Goal: Task Accomplishment & Management: Use online tool/utility

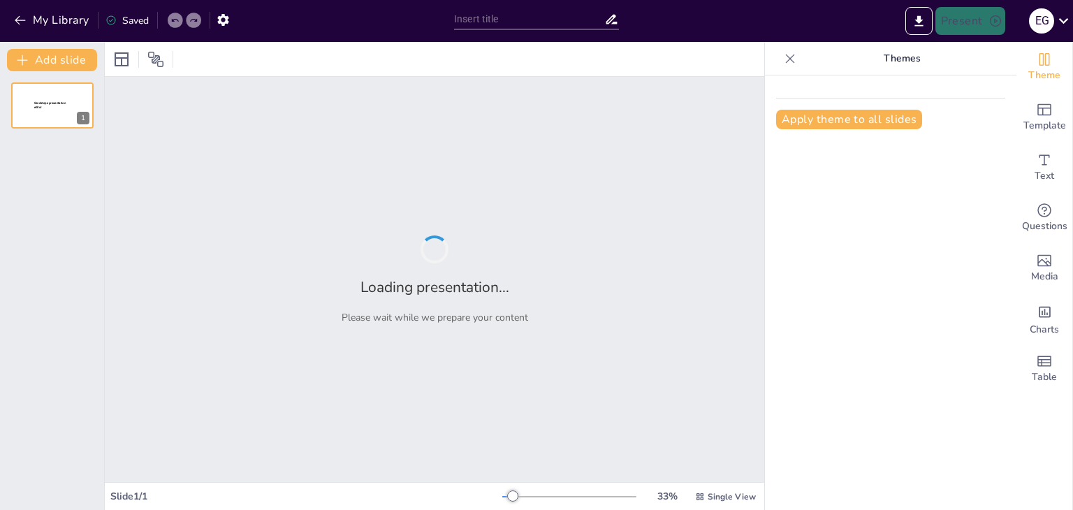
type input "Exploring the Functionality of Input and Output Devices in Computing Systems"
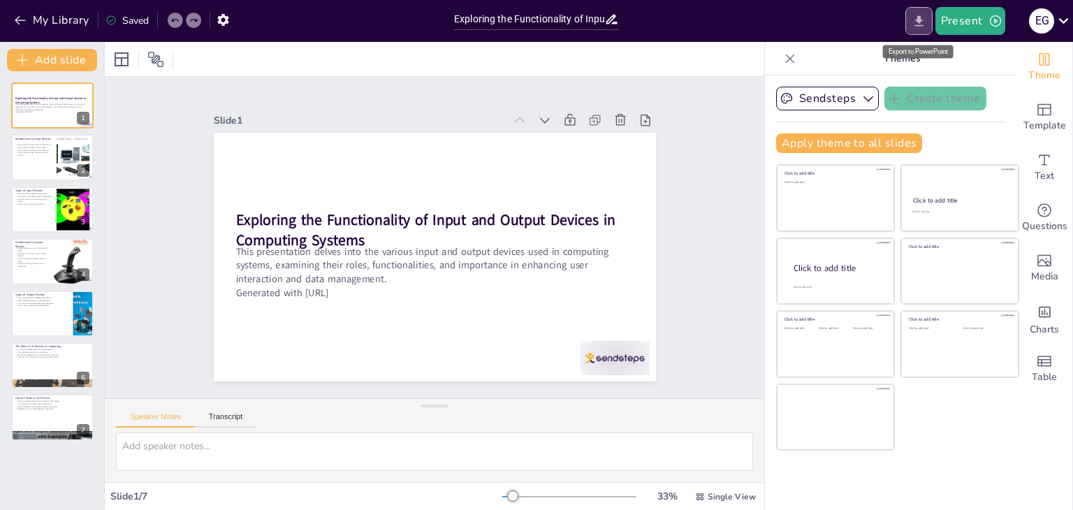
click at [918, 24] on icon "Export to PowerPoint" at bounding box center [918, 20] width 8 height 10
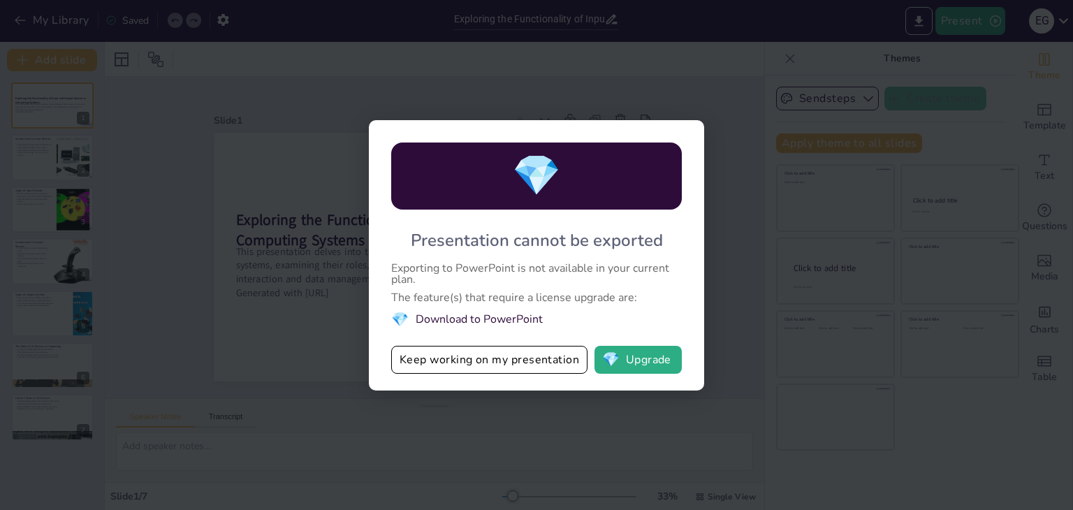
click at [327, 356] on div "💎 Presentation cannot be exported Exporting to PowerPoint is not available in y…" at bounding box center [536, 255] width 1073 height 510
click at [425, 362] on button "Keep working on my presentation" at bounding box center [489, 360] width 196 height 28
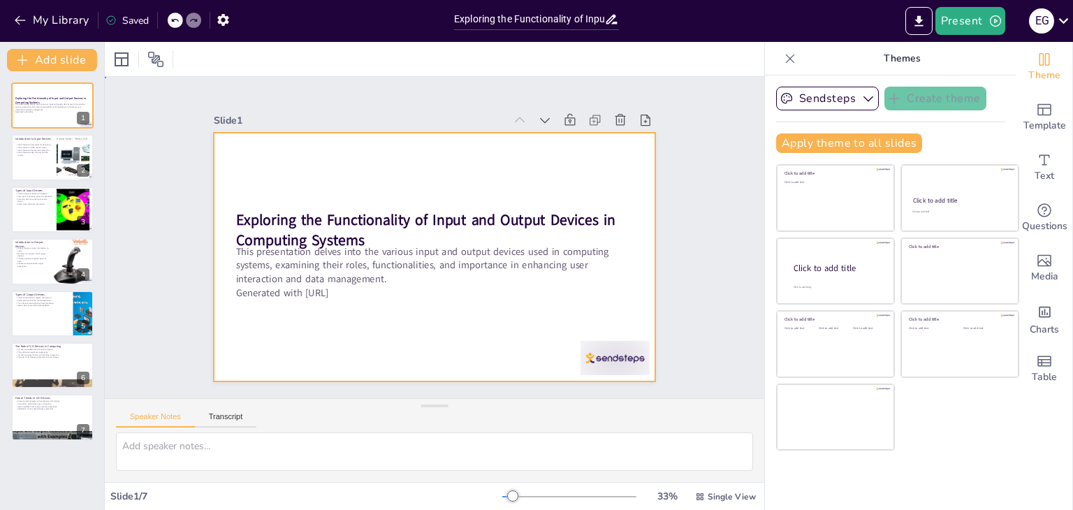
click at [302, 171] on div at bounding box center [435, 257] width 442 height 249
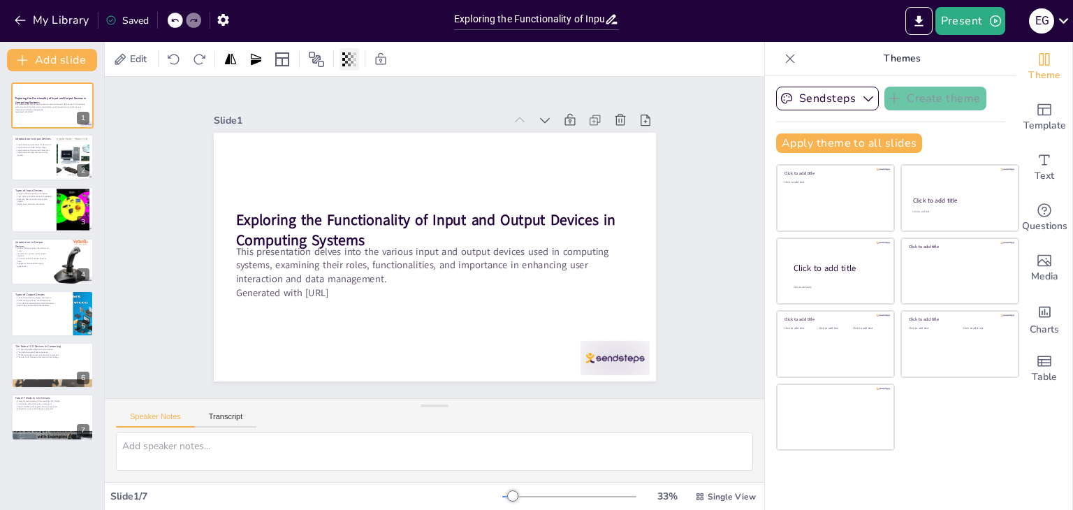
click at [345, 64] on icon at bounding box center [343, 59] width 3 height 14
click at [146, 61] on span "Edit" at bounding box center [138, 58] width 22 height 13
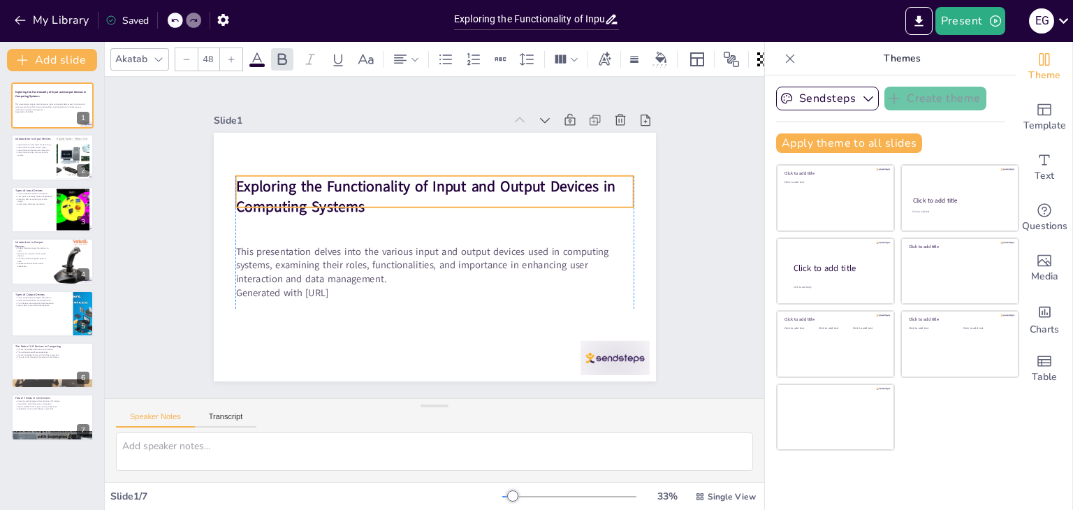
drag, startPoint x: 286, startPoint y: 223, endPoint x: 280, endPoint y: 184, distance: 38.9
click at [280, 184] on strong "Exploring the Functionality of Input and Output Devices in Computing Systems" at bounding box center [425, 196] width 380 height 41
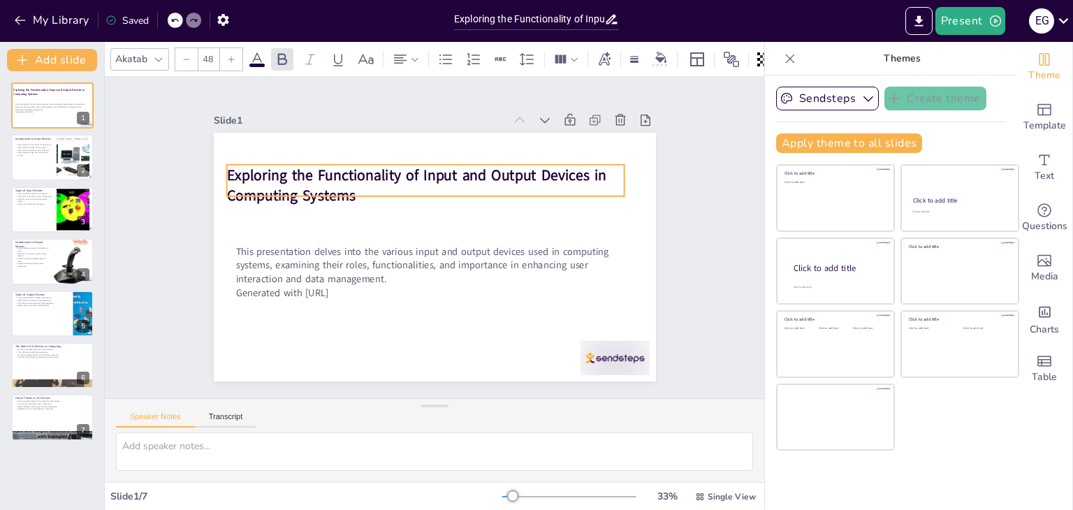
drag, startPoint x: 418, startPoint y: 206, endPoint x: 415, endPoint y: 197, distance: 9.7
click at [415, 197] on p "Exploring the Functionality of Input and Output Devices in Computing Systems" at bounding box center [425, 185] width 398 height 41
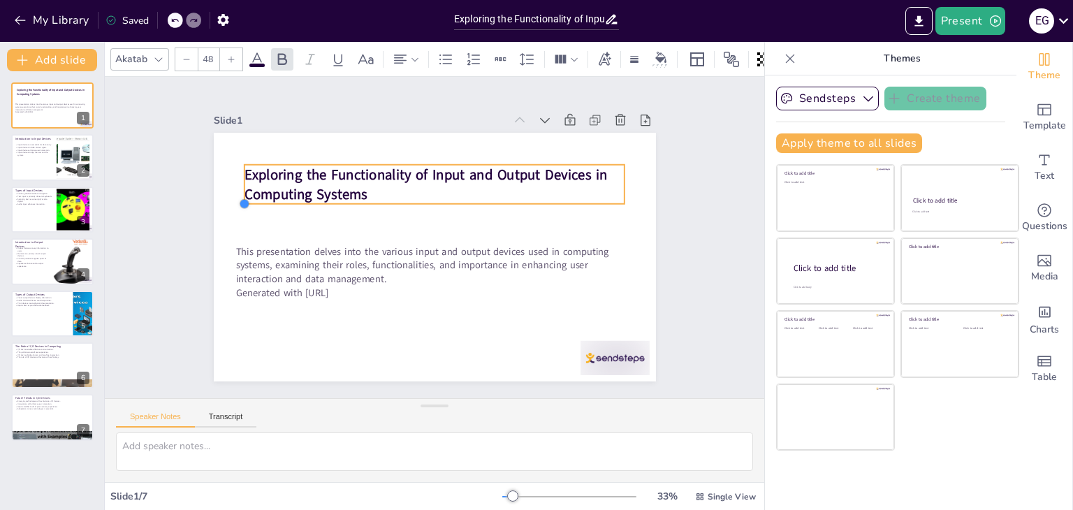
type input "49.1"
drag, startPoint x: 214, startPoint y: 190, endPoint x: 285, endPoint y: 191, distance: 70.5
click at [285, 191] on div "Exploring the Functionality of Input and Output Devices in Computing Systems Th…" at bounding box center [433, 256] width 466 height 293
click at [235, 170] on strong "Exploring the Functionality of Input and Output Devices in Computing Systems" at bounding box center [412, 185] width 388 height 41
click at [246, 168] on strong "Exploring the Functionality of Input and Output Devices in Computing Systems" at bounding box center [412, 185] width 388 height 41
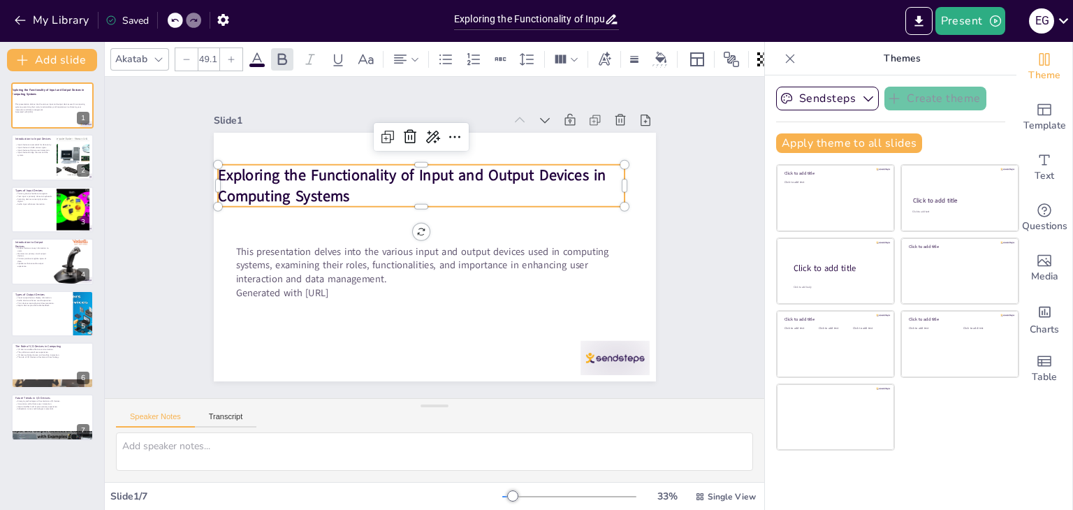
click at [244, 168] on strong "Exploring the Functionality of Input and Output Devices in Computing Systems" at bounding box center [417, 172] width 390 height 61
click at [420, 51] on div at bounding box center [406, 59] width 34 height 22
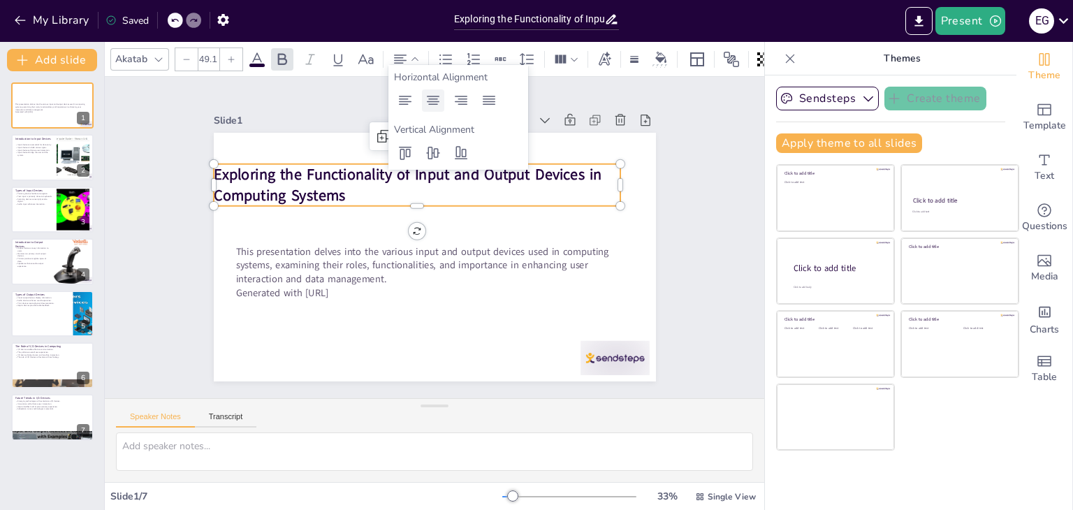
click at [425, 96] on icon at bounding box center [433, 100] width 17 height 17
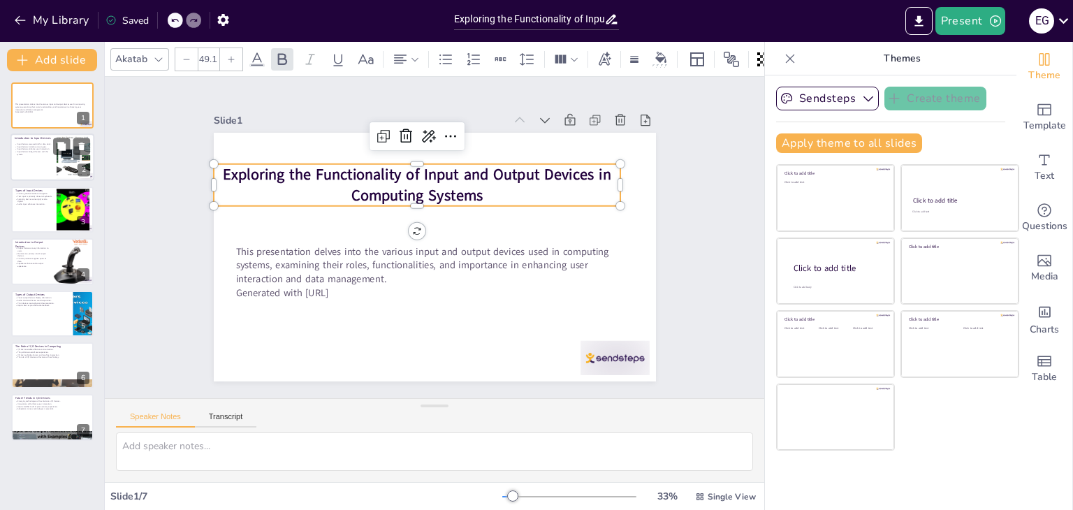
click at [35, 152] on p "Input devices bridge the user and the system." at bounding box center [34, 153] width 38 height 5
type textarea "Input devices are fundamental for entering information into computers, making t…"
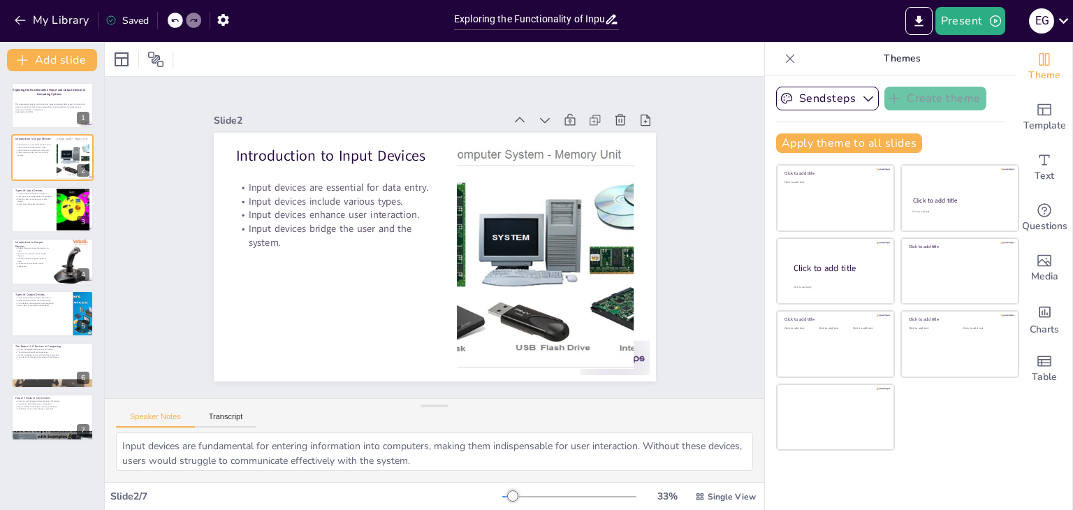
click at [128, 22] on div "Saved" at bounding box center [126, 20] width 43 height 13
click at [230, 19] on icon "button" at bounding box center [223, 20] width 15 height 15
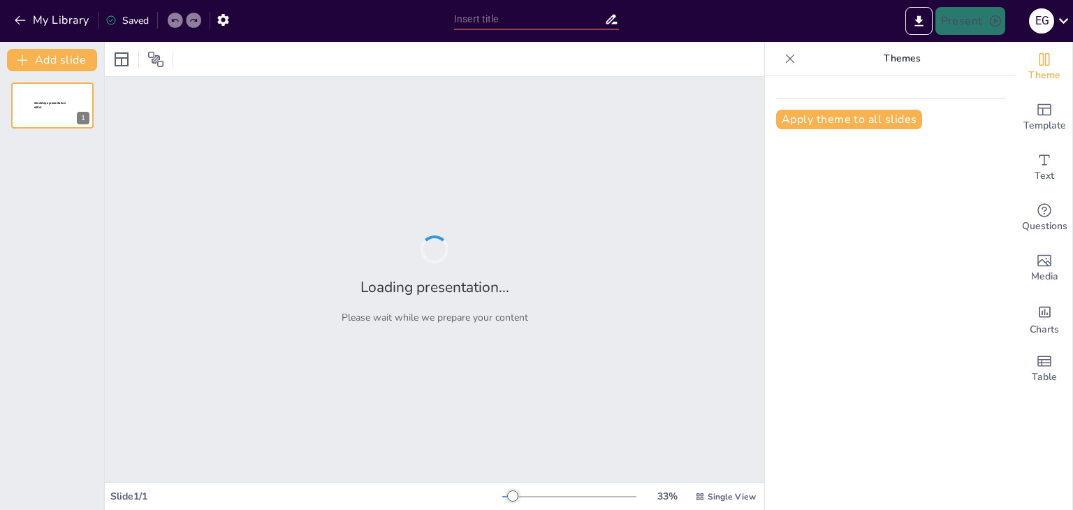
type input "Understanding Input and Output Devices: Key Concepts and Functions"
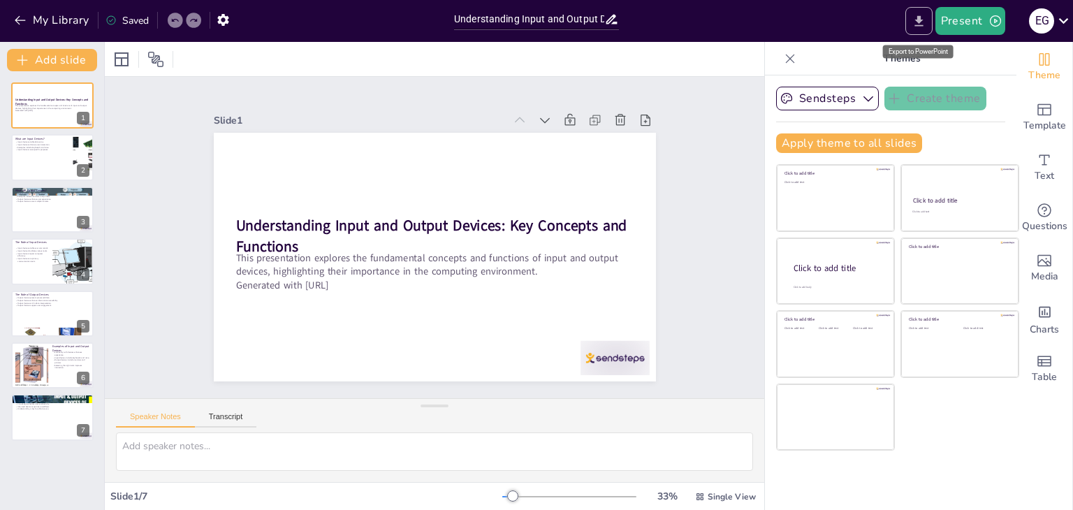
click at [919, 22] on icon "Export to PowerPoint" at bounding box center [918, 20] width 8 height 10
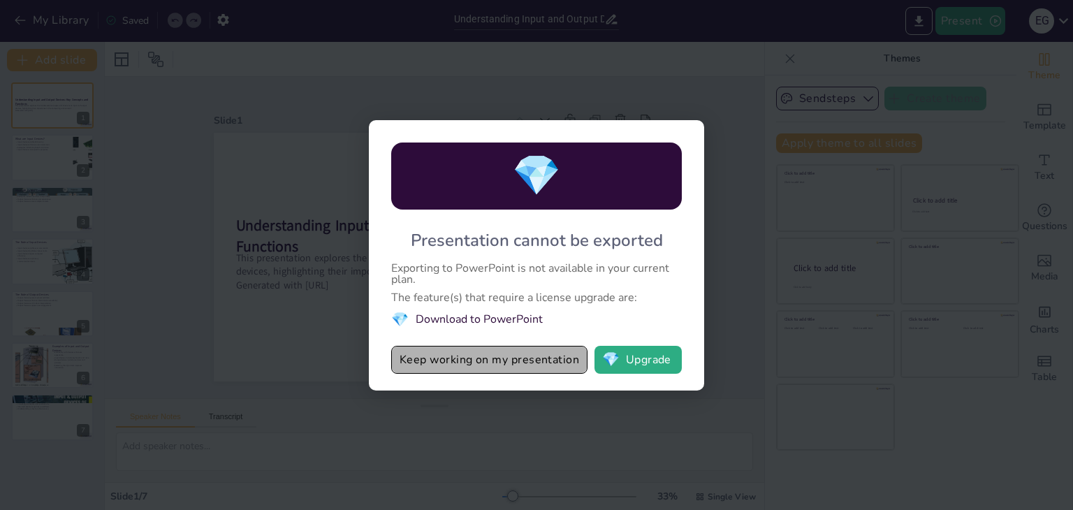
click at [519, 361] on button "Keep working on my presentation" at bounding box center [489, 360] width 196 height 28
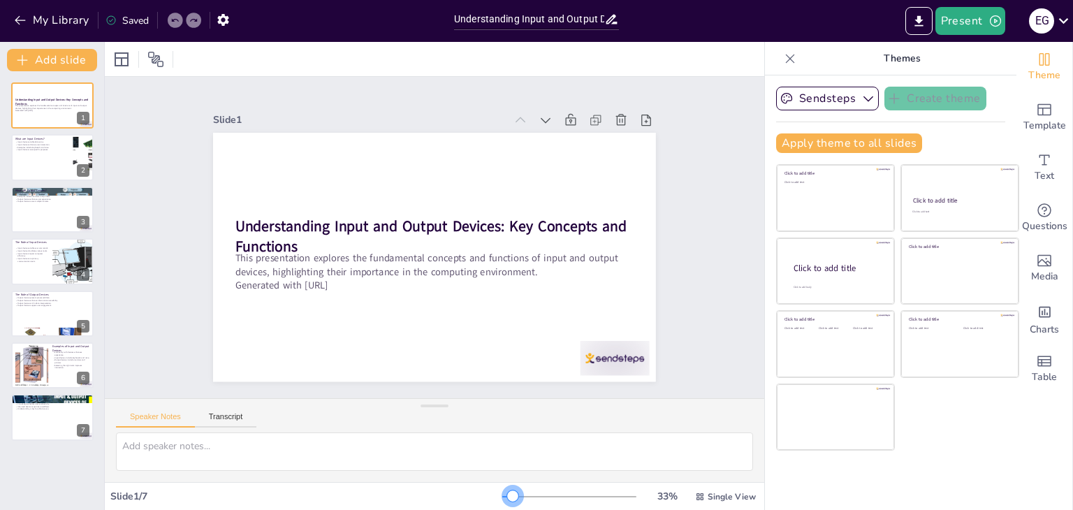
drag, startPoint x: 507, startPoint y: 495, endPoint x: 504, endPoint y: 488, distance: 7.8
click at [504, 488] on div "33 % Single View" at bounding box center [630, 496] width 256 height 22
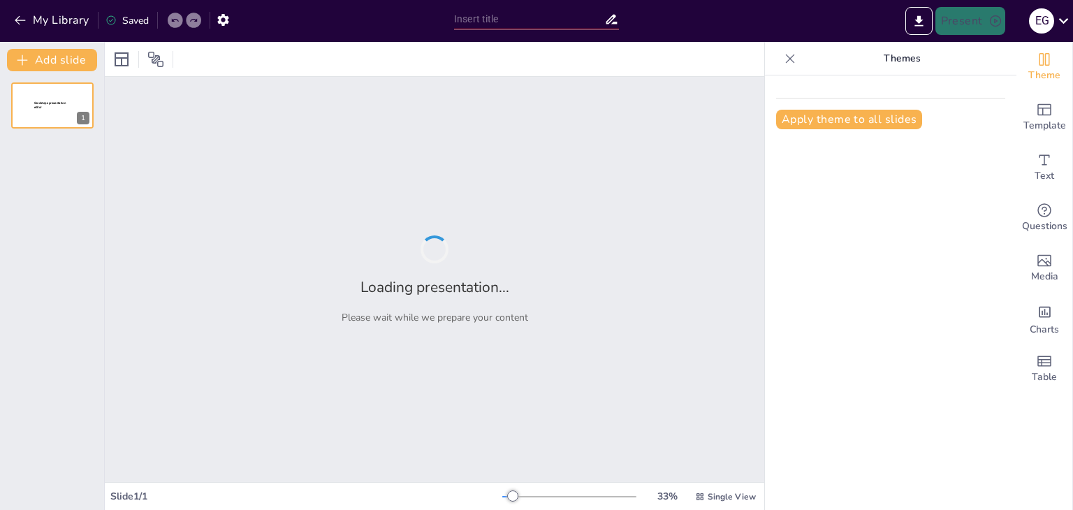
type input "Exploring the Functionality of Input and Output Devices in Computing Systems"
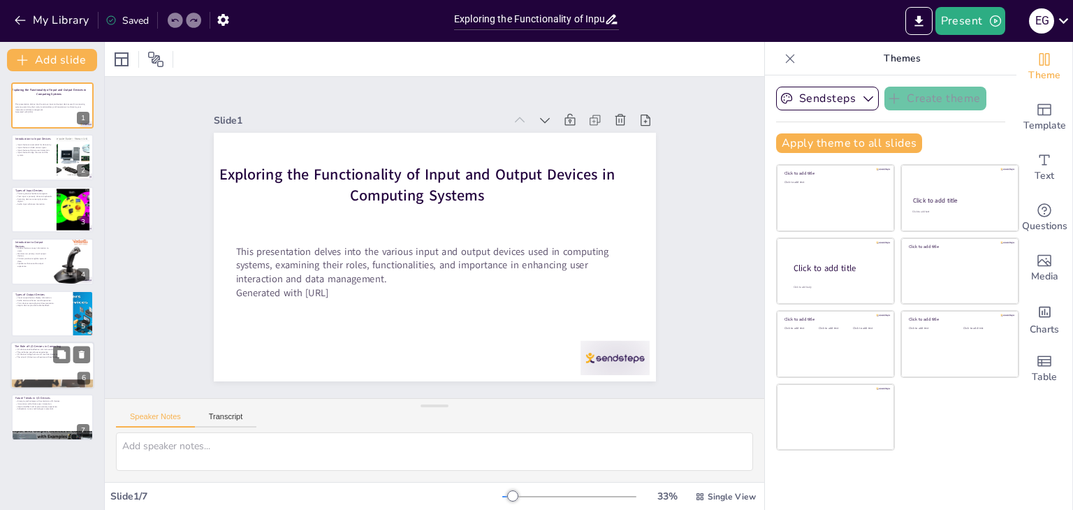
click at [47, 375] on div at bounding box center [52, 365] width 84 height 47
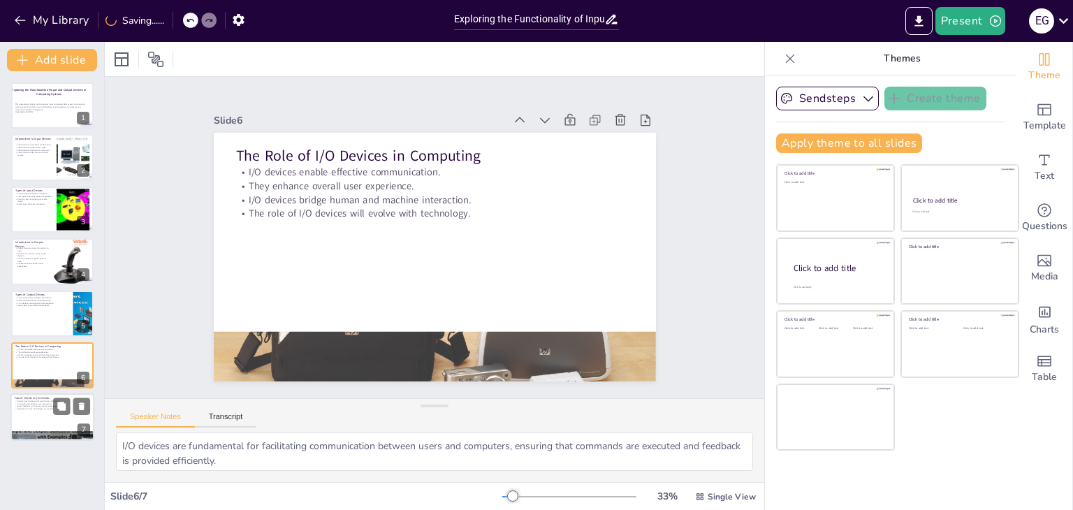
click at [40, 420] on div at bounding box center [52, 417] width 84 height 47
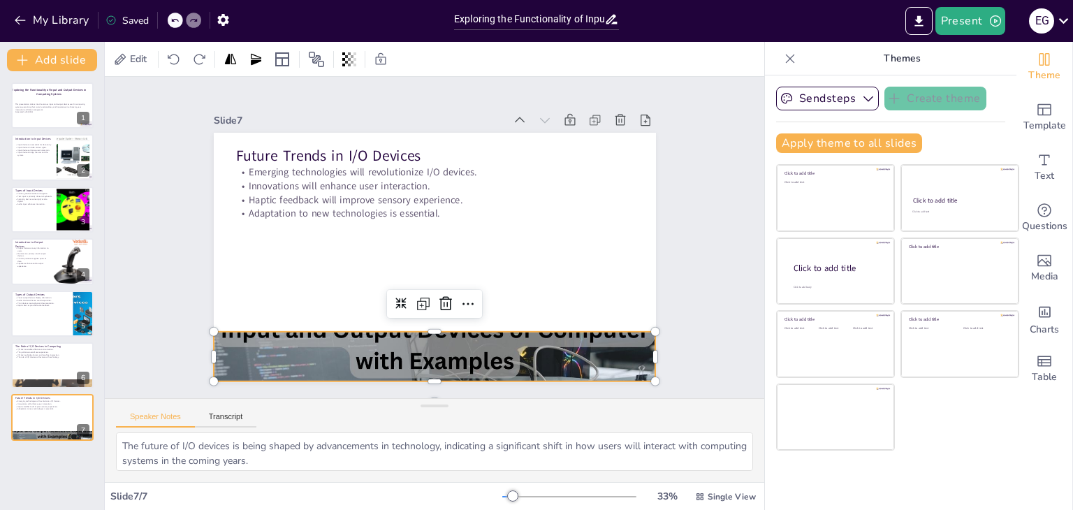
click at [352, 340] on div at bounding box center [422, 356] width 462 height 266
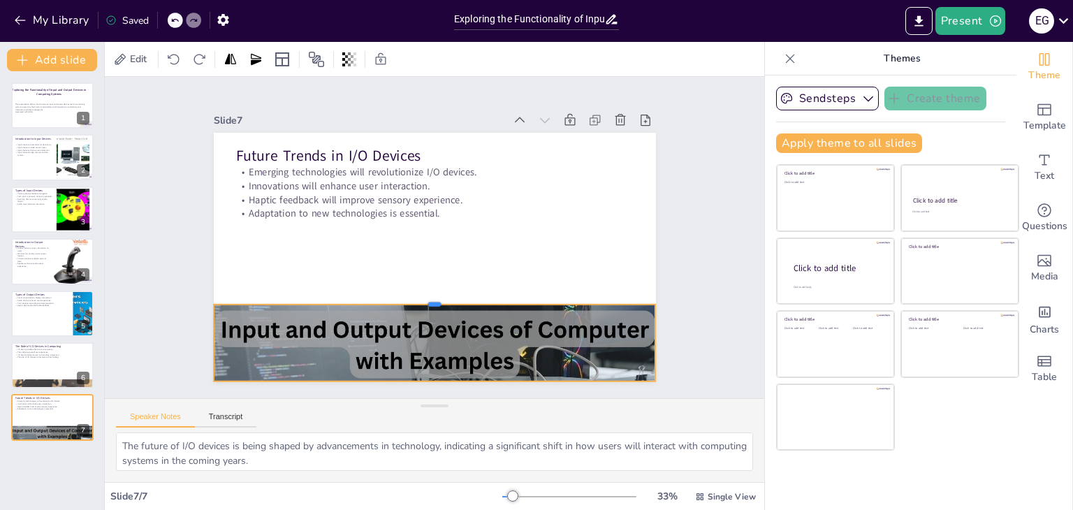
drag, startPoint x: 425, startPoint y: 325, endPoint x: 427, endPoint y: 297, distance: 28.1
click at [427, 297] on div at bounding box center [427, 298] width 441 height 57
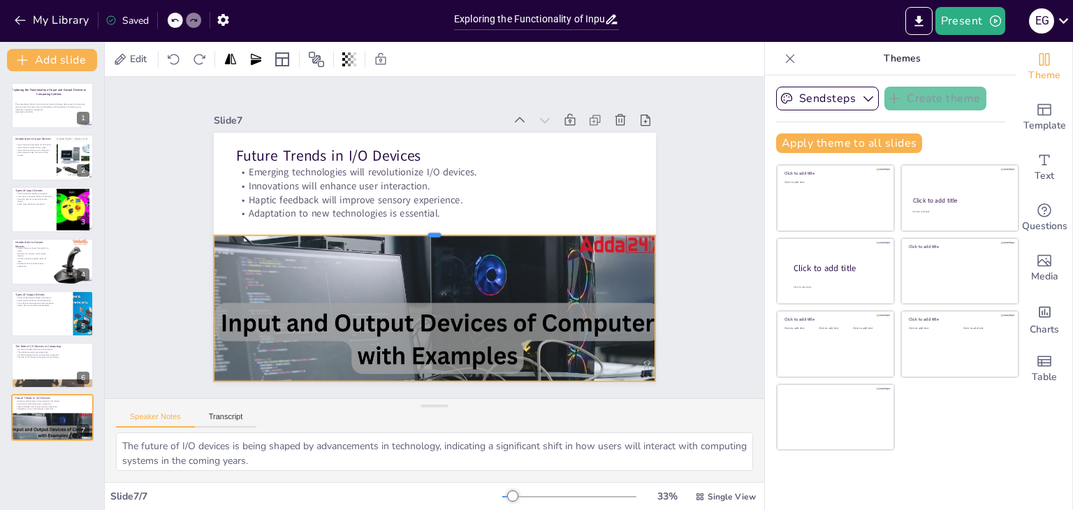
drag, startPoint x: 427, startPoint y: 295, endPoint x: 422, endPoint y: 228, distance: 68.0
click at [422, 228] on div at bounding box center [435, 229] width 441 height 57
click at [64, 448] on div "Exploring the Functionality of Input and Output Devices in Computing Systems Th…" at bounding box center [52, 290] width 104 height 439
click at [73, 381] on div at bounding box center [52, 384] width 84 height 38
type textarea "I/O devices are fundamental for facilitating communication between users and co…"
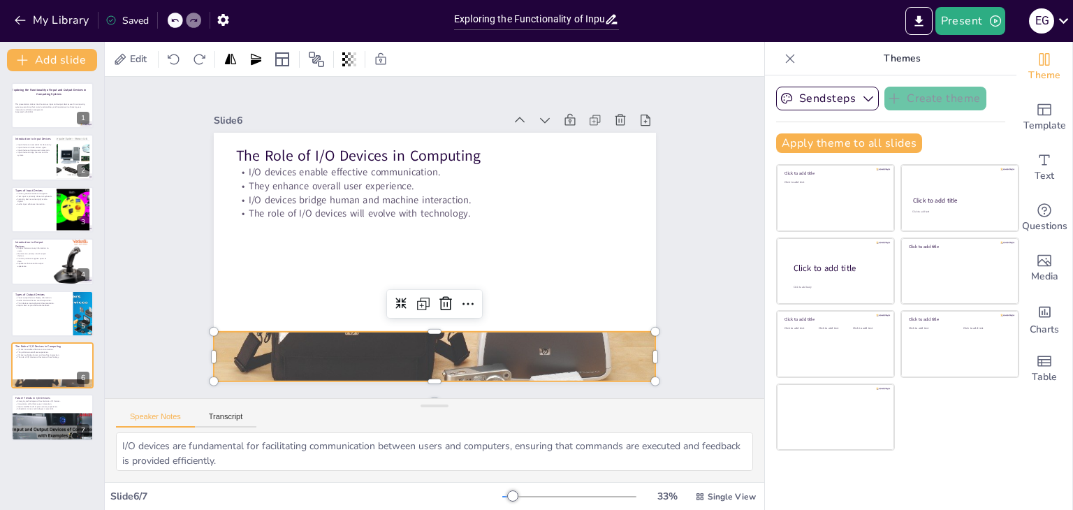
click at [444, 355] on div at bounding box center [435, 356] width 442 height 199
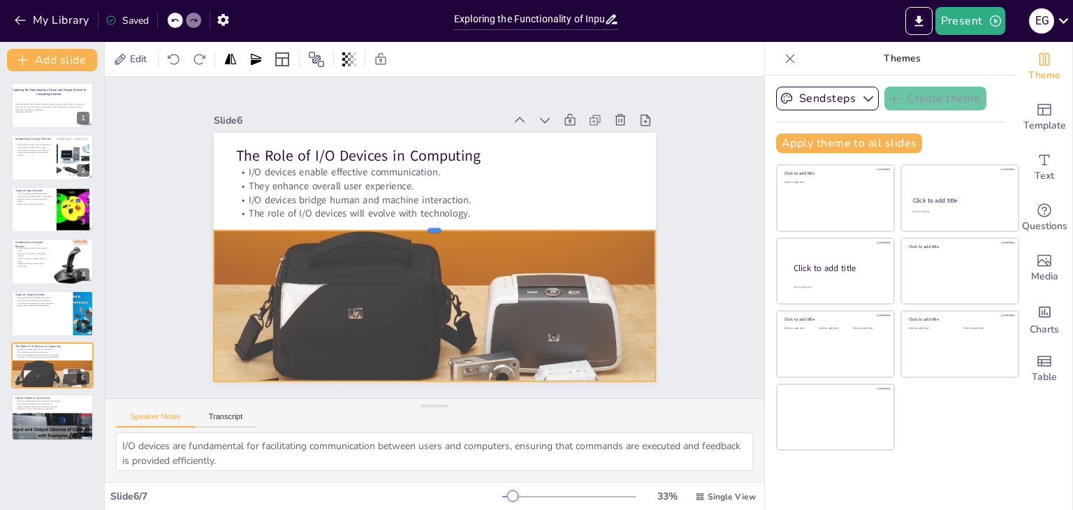
drag, startPoint x: 420, startPoint y: 324, endPoint x: 411, endPoint y: 223, distance: 101.6
click at [411, 223] on div at bounding box center [435, 224] width 441 height 57
click at [235, 367] on div at bounding box center [429, 343] width 475 height 272
click at [715, 346] on div "Slide 1 Exploring the Functionality of Input and Output Devices in Computing Sy…" at bounding box center [434, 237] width 689 height 388
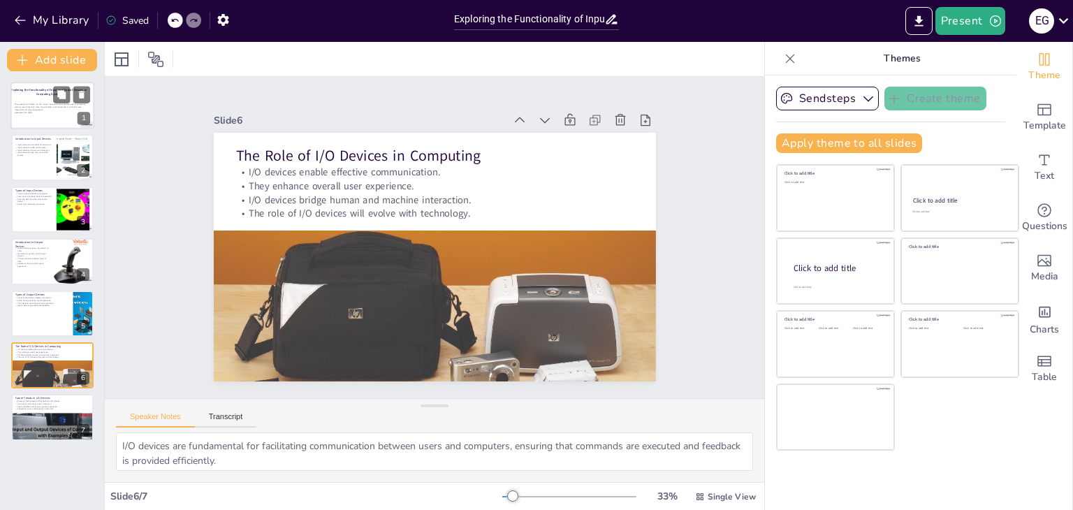
click at [71, 108] on p "This presentation delves into the various input and output devices used in comp…" at bounding box center [52, 107] width 75 height 8
